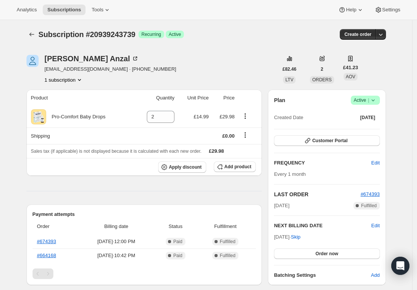
click at [363, 104] on span "Success Active |" at bounding box center [365, 100] width 29 height 9
click at [357, 129] on span "Cancel subscription" at bounding box center [364, 128] width 43 height 6
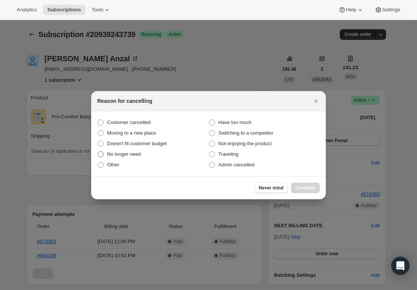
click at [139, 156] on span "No longer need" at bounding box center [124, 154] width 34 height 6
click at [98, 152] on input "No longer need" at bounding box center [98, 151] width 0 height 0
radio input "true"
click at [304, 185] on span "Continue" at bounding box center [305, 188] width 20 height 6
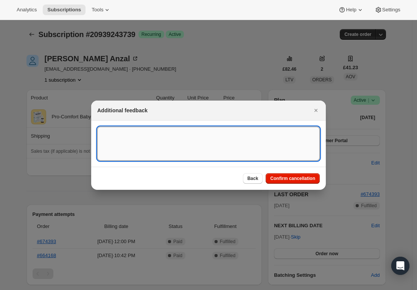
drag, startPoint x: 222, startPoint y: 136, endPoint x: 239, endPoint y: 136, distance: 16.3
click at [226, 132] on textarea ":rbj:" at bounding box center [208, 144] width 222 height 34
paste textarea "[URL][DOMAIN_NAME]"
type textarea "[URL][DOMAIN_NAME]"
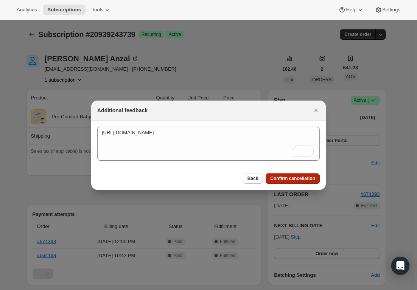
click at [283, 179] on span "Confirm cancellation" at bounding box center [292, 179] width 45 height 6
